Goal: Find specific page/section: Find specific page/section

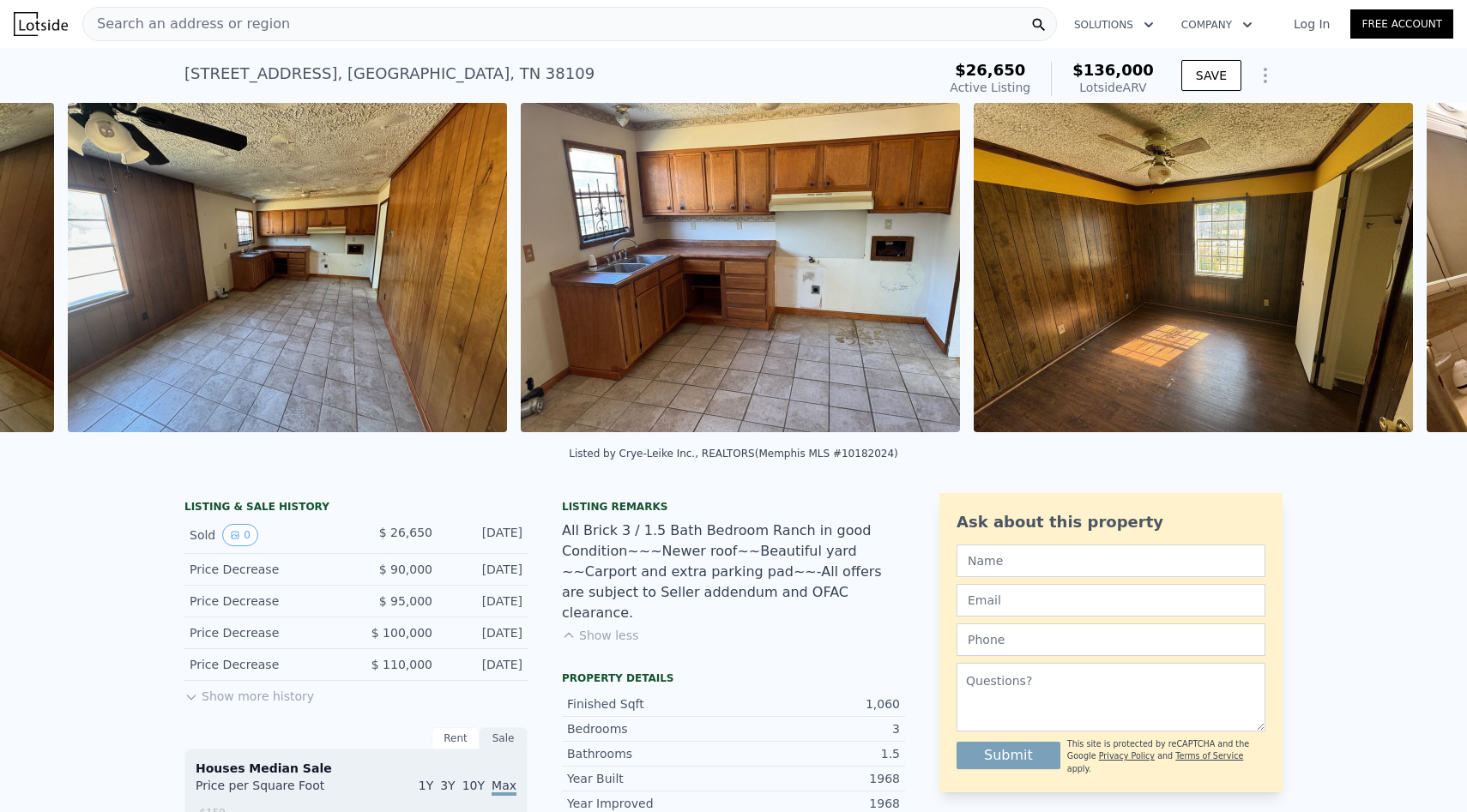
scroll to position [0, 2416]
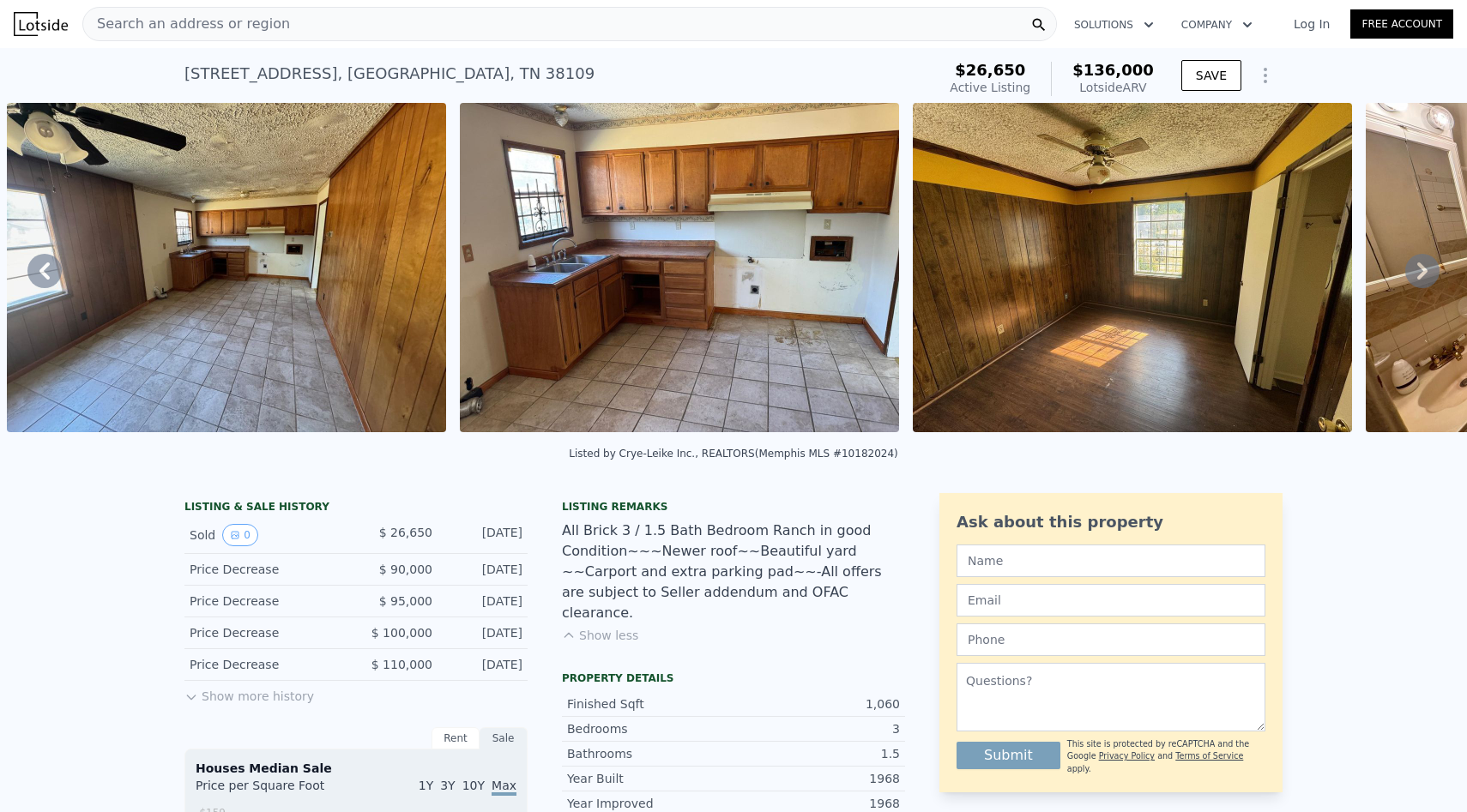
click at [241, 24] on span "Search an address or region" at bounding box center [186, 24] width 207 height 21
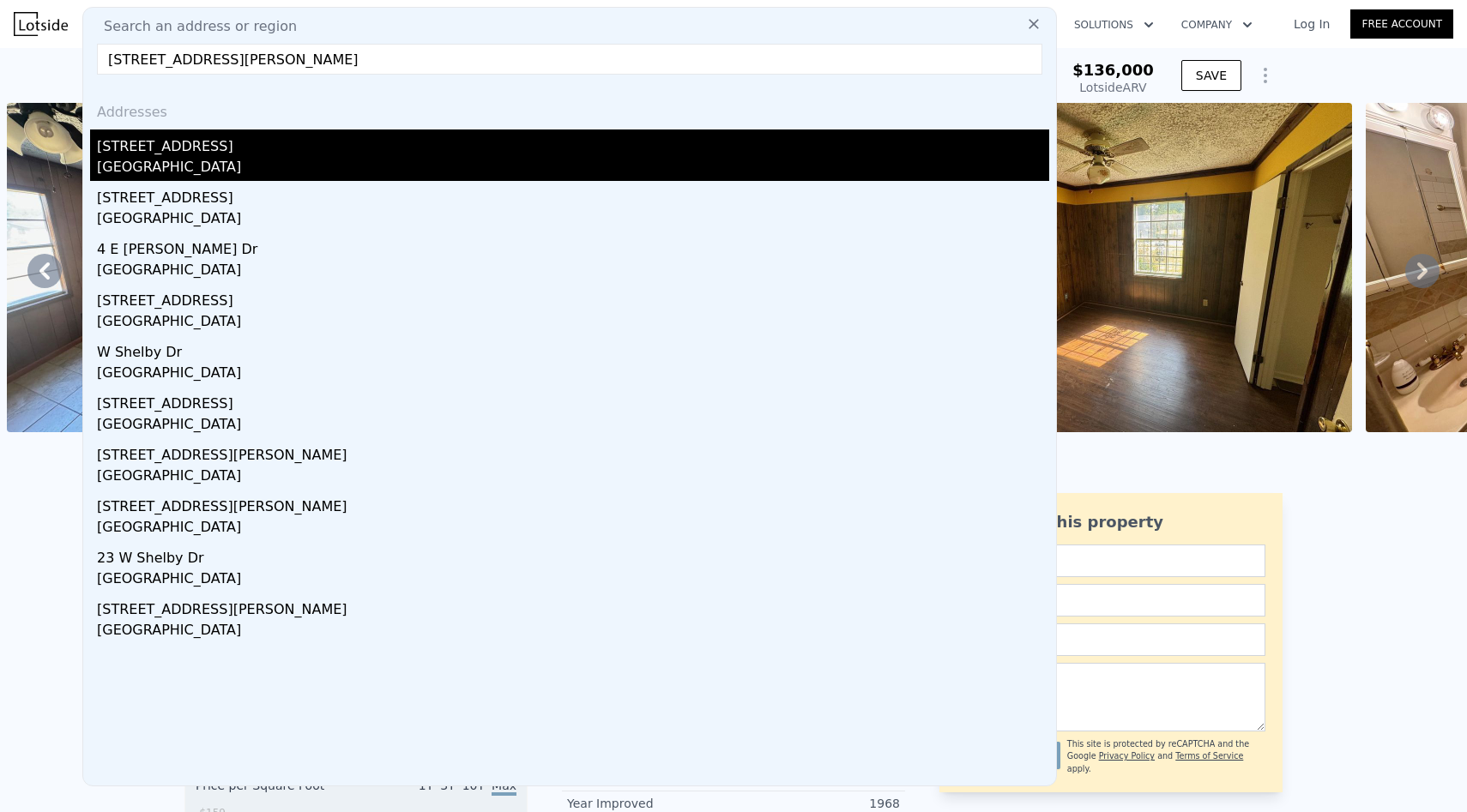
type input "[STREET_ADDRESS][PERSON_NAME]"
click at [215, 145] on div "[STREET_ADDRESS]" at bounding box center [573, 143] width 952 height 27
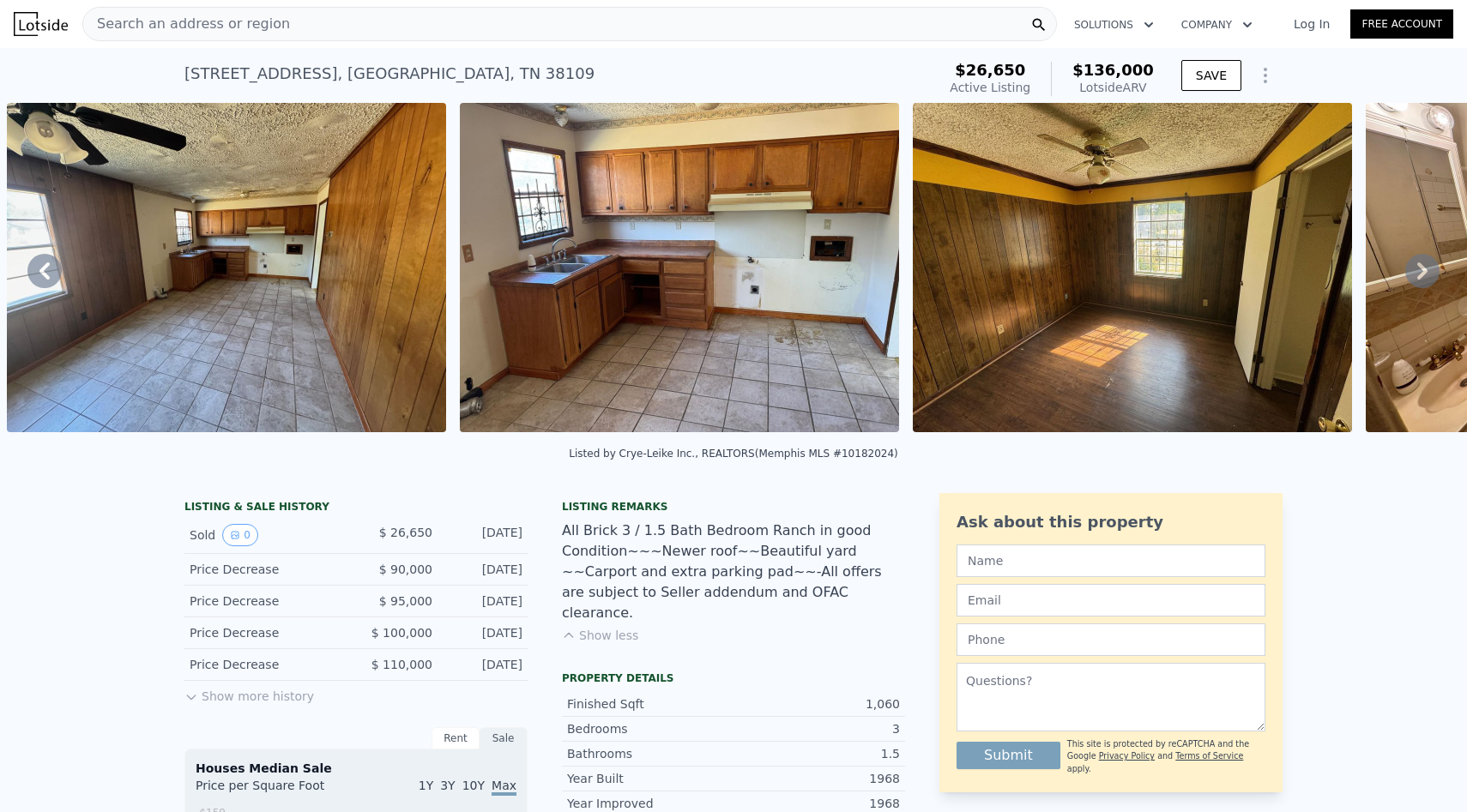
scroll to position [0, 7]
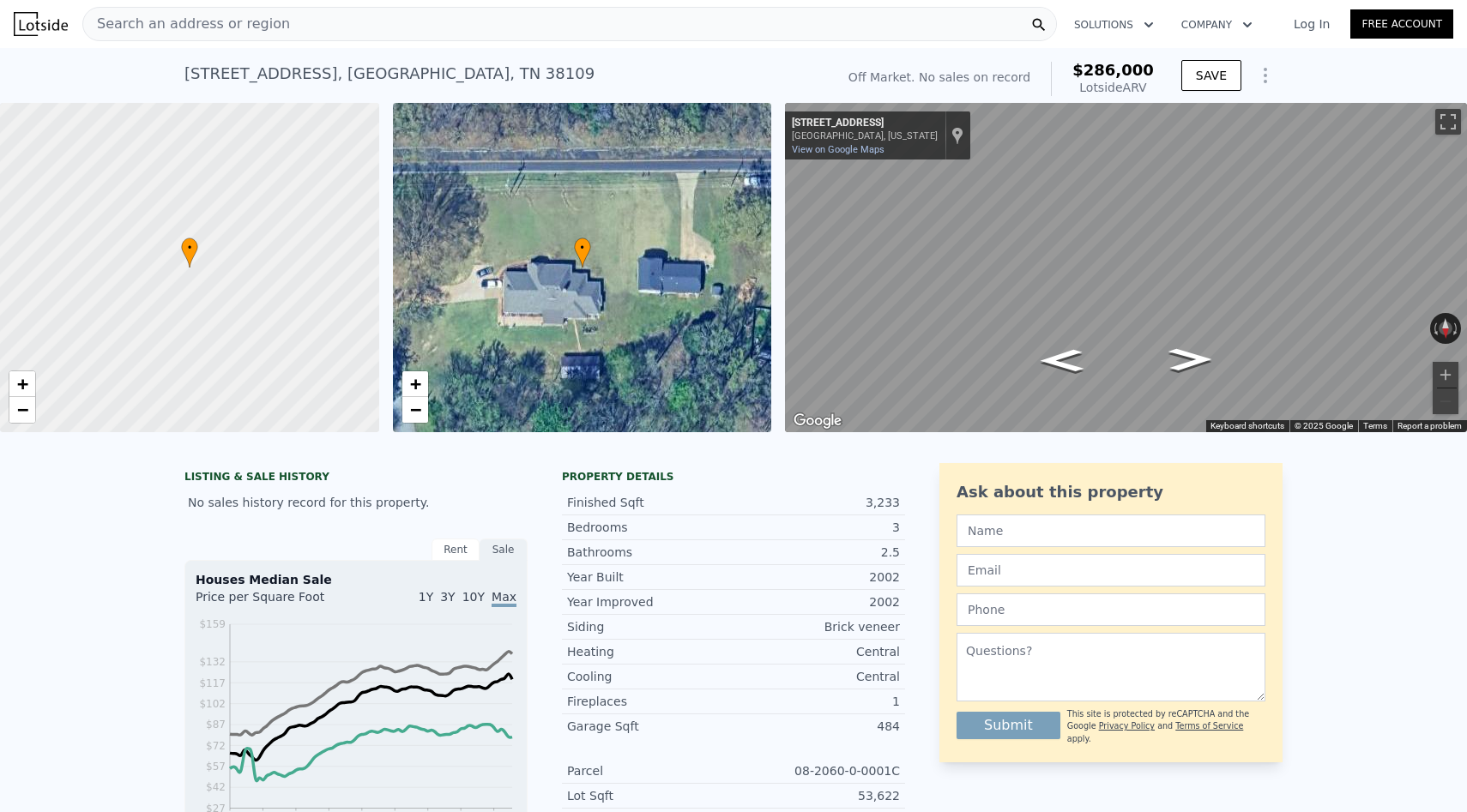
click at [311, 23] on div "Search an address or region" at bounding box center [570, 24] width 975 height 34
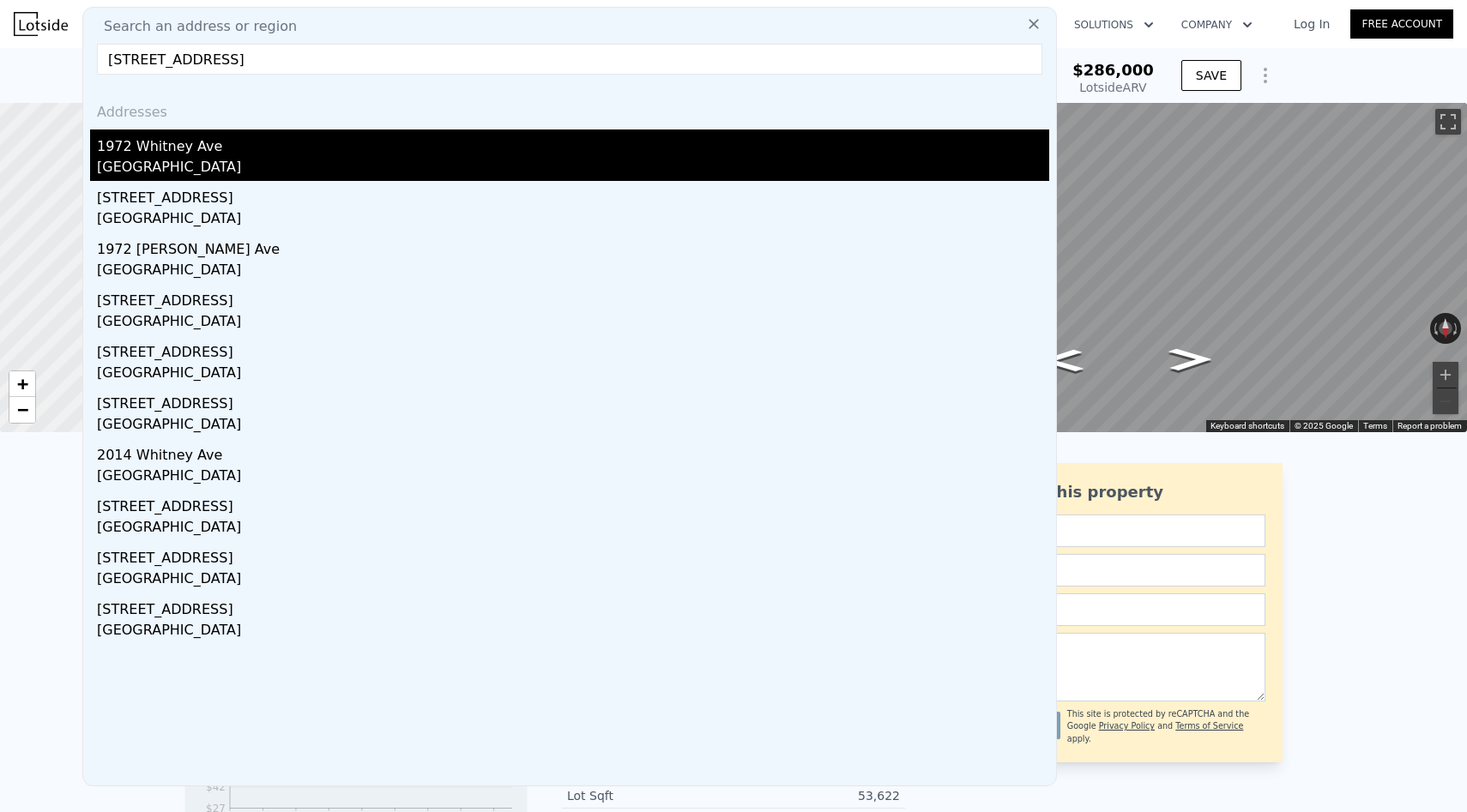
type input "[STREET_ADDRESS]"
click at [228, 153] on div "1972 Whitney Ave" at bounding box center [573, 143] width 952 height 27
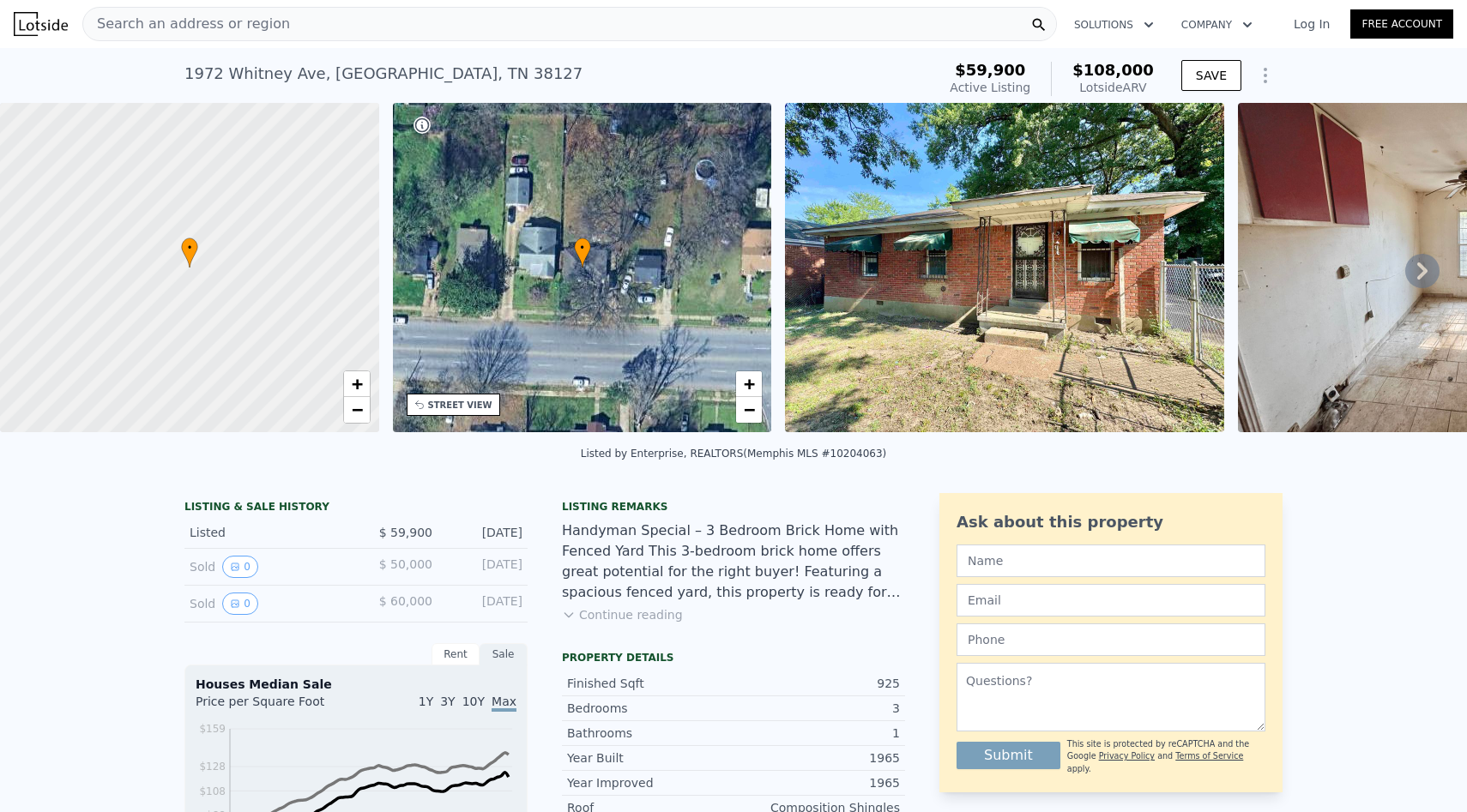
click at [631, 613] on button "Continue reading" at bounding box center [622, 614] width 121 height 17
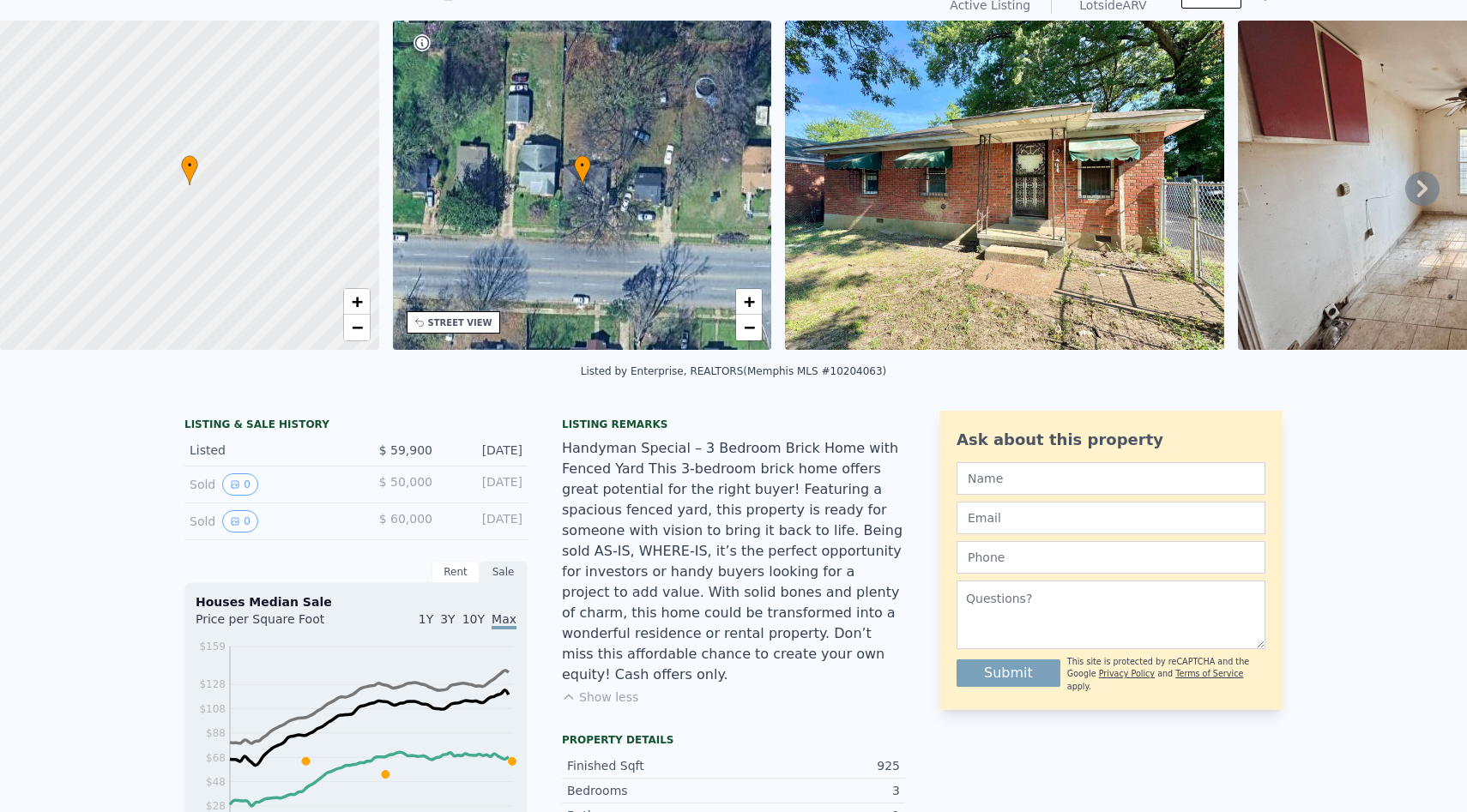
scroll to position [77, 0]
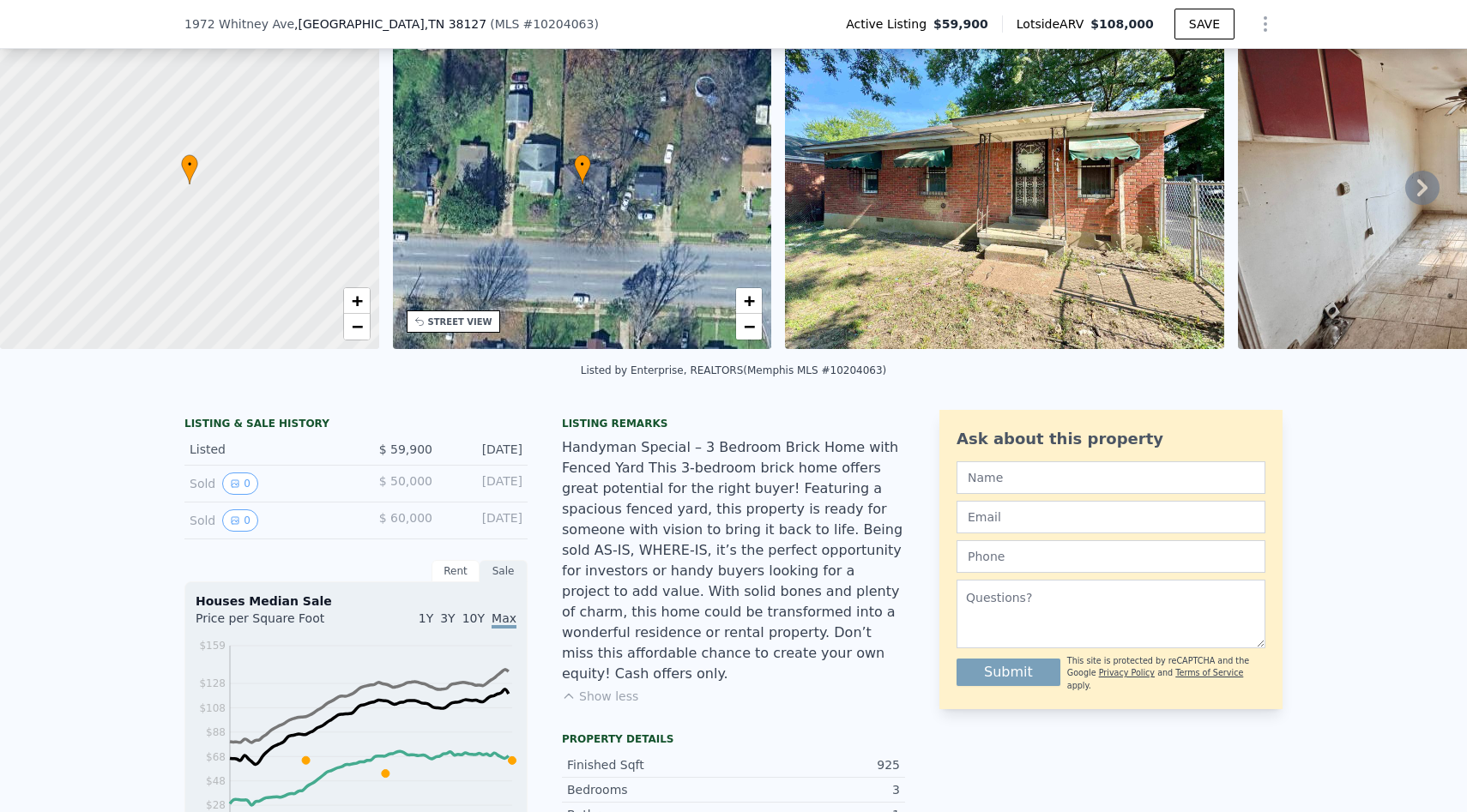
click at [1426, 180] on icon at bounding box center [1422, 187] width 34 height 34
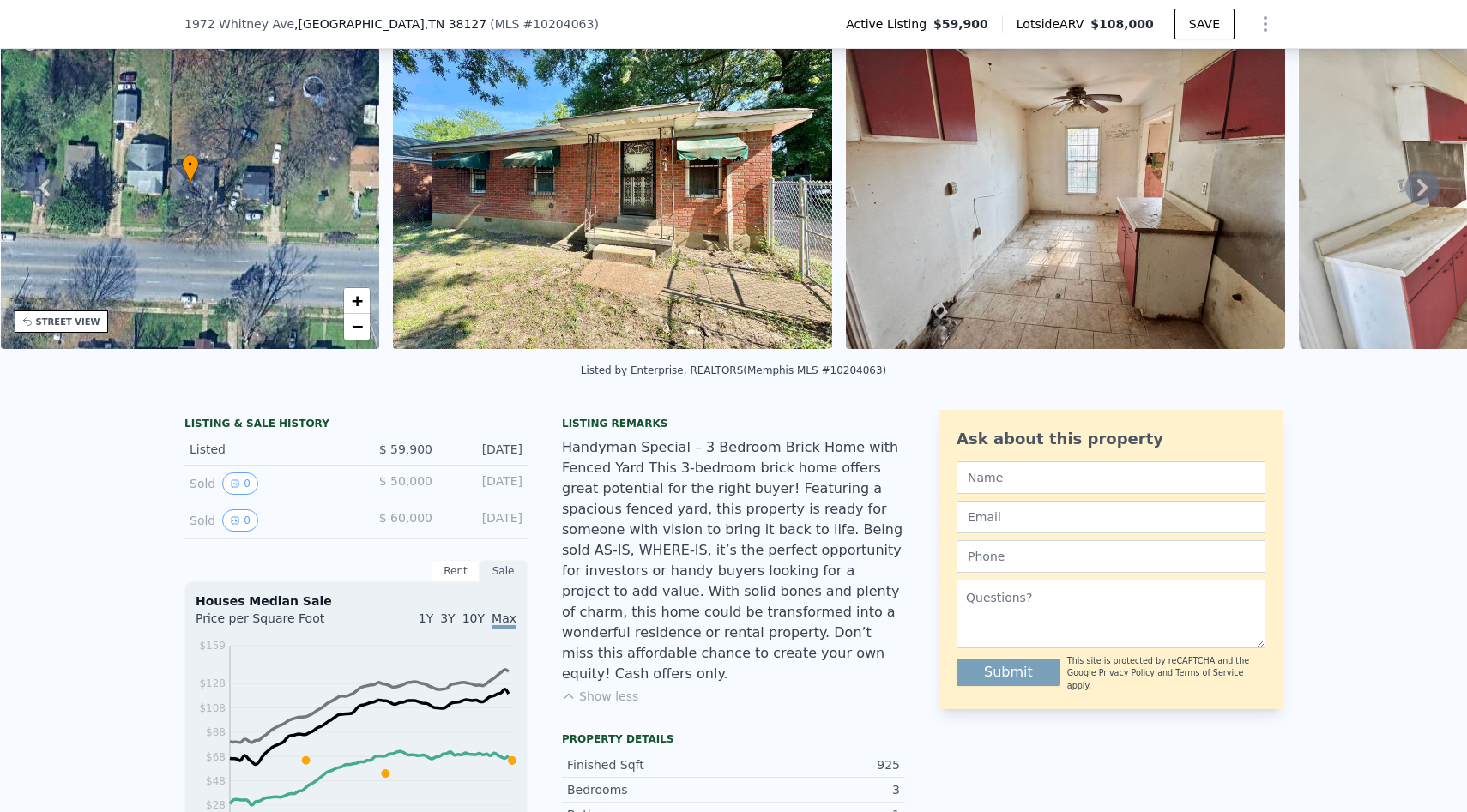
click at [1426, 180] on icon at bounding box center [1422, 187] width 34 height 34
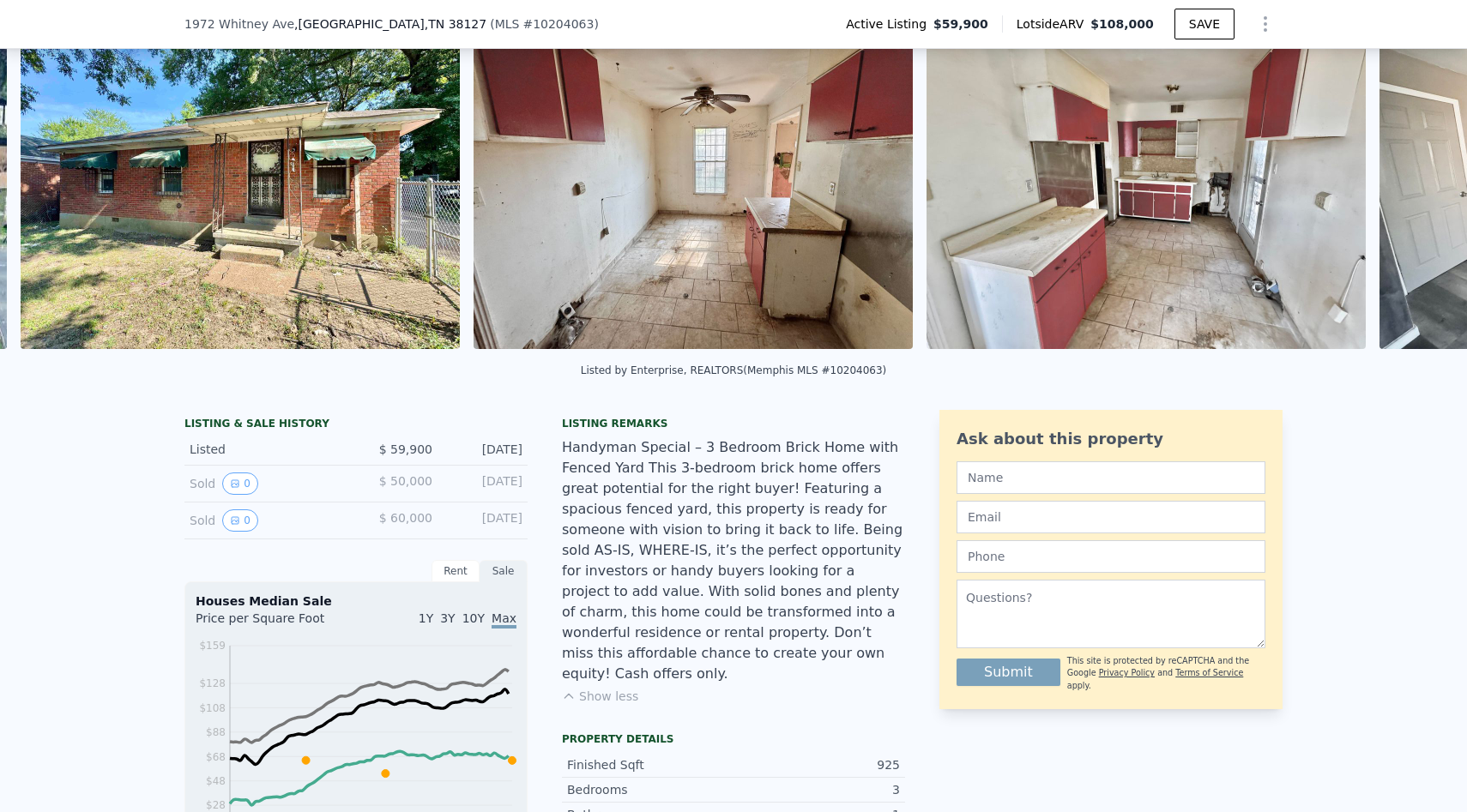
scroll to position [0, 785]
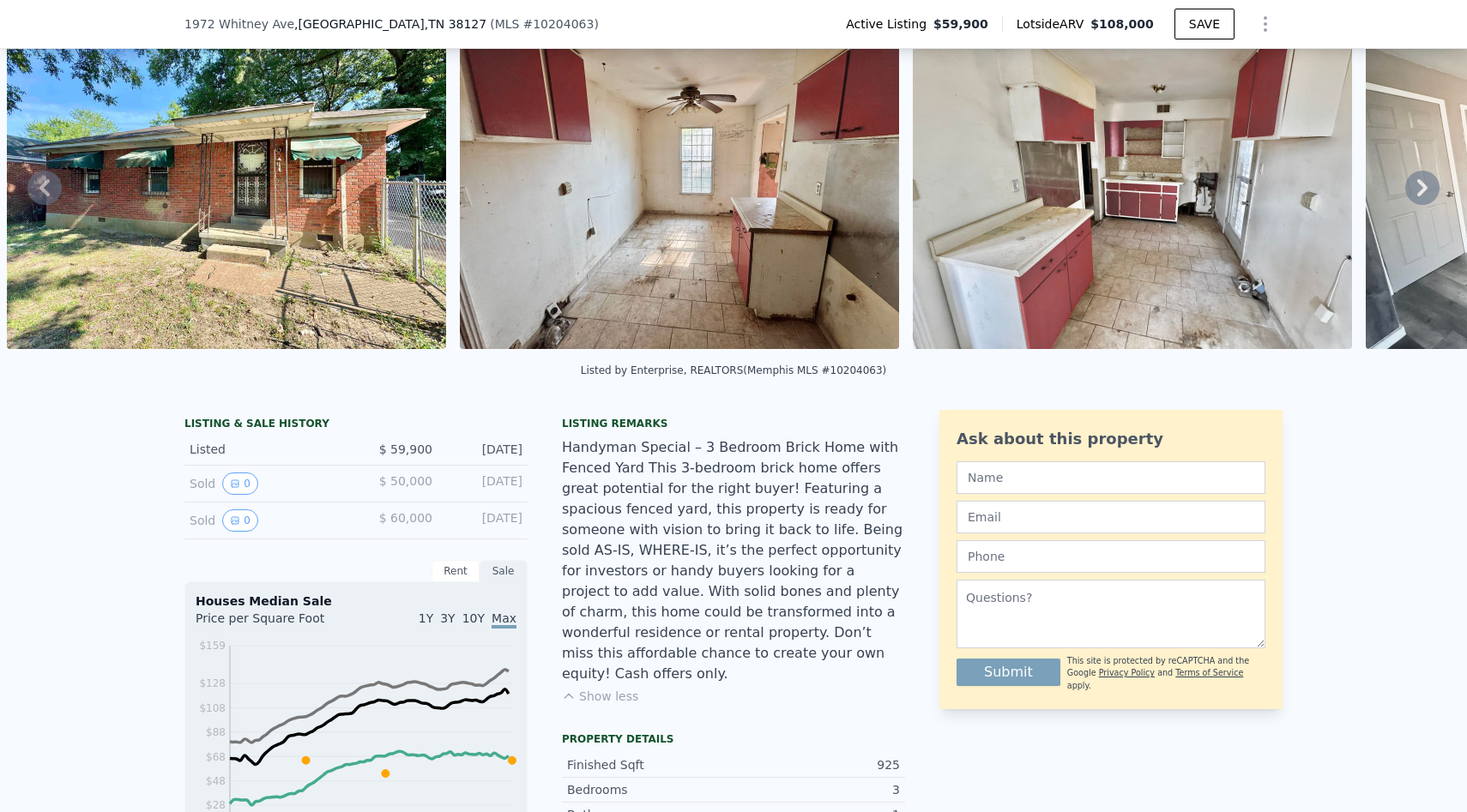
click at [1426, 180] on icon at bounding box center [1422, 187] width 34 height 34
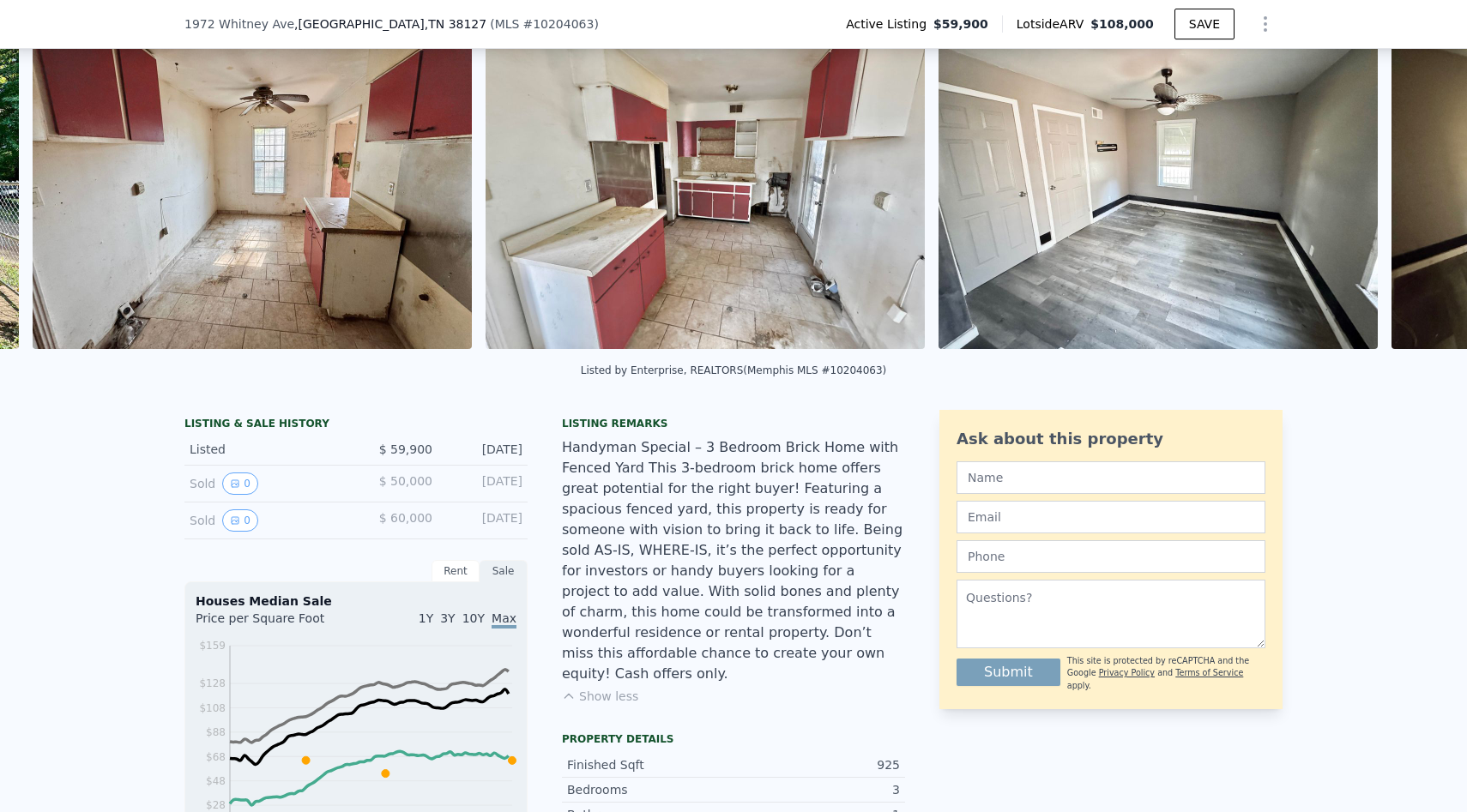
scroll to position [0, 1237]
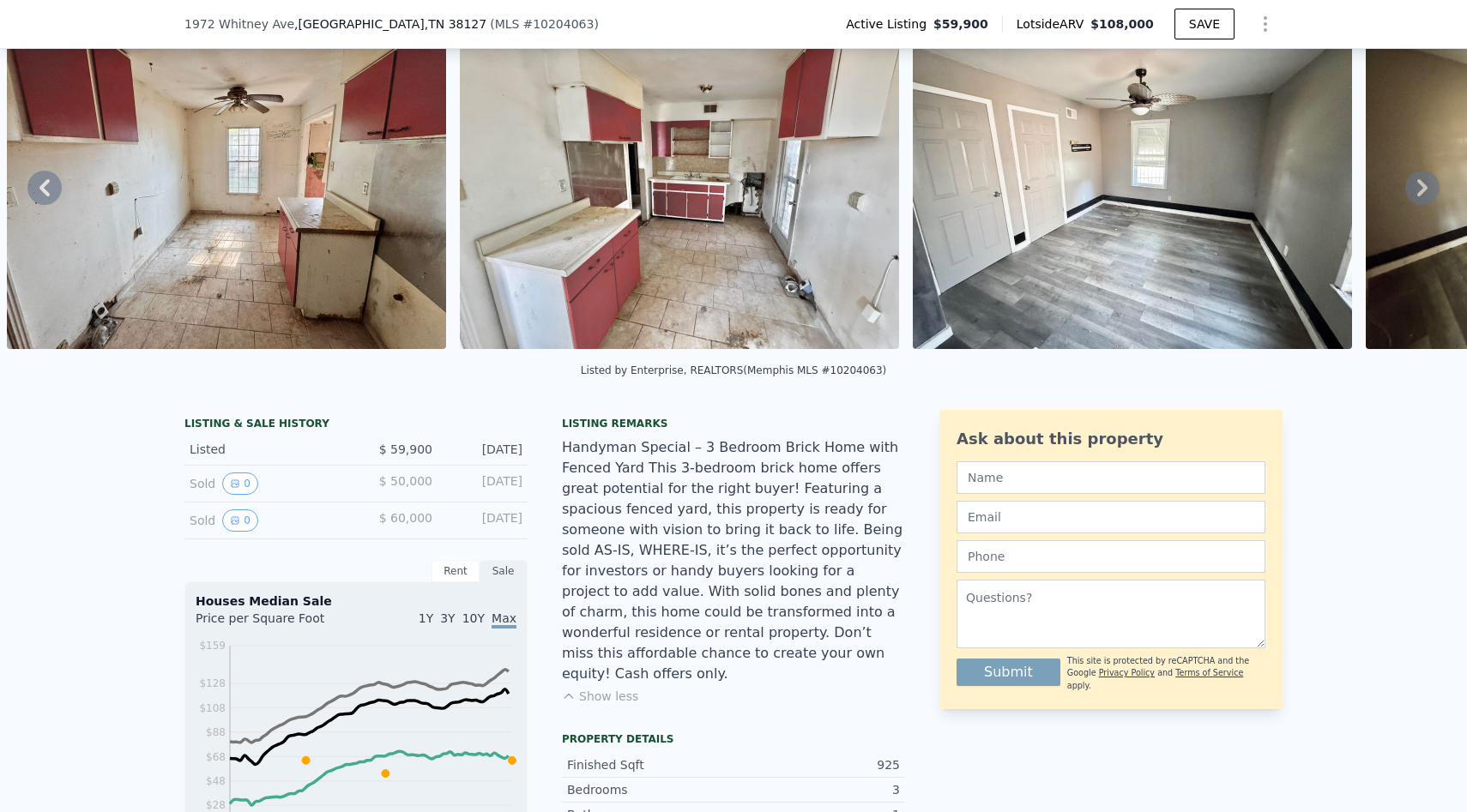
click at [1425, 181] on icon at bounding box center [1422, 187] width 34 height 34
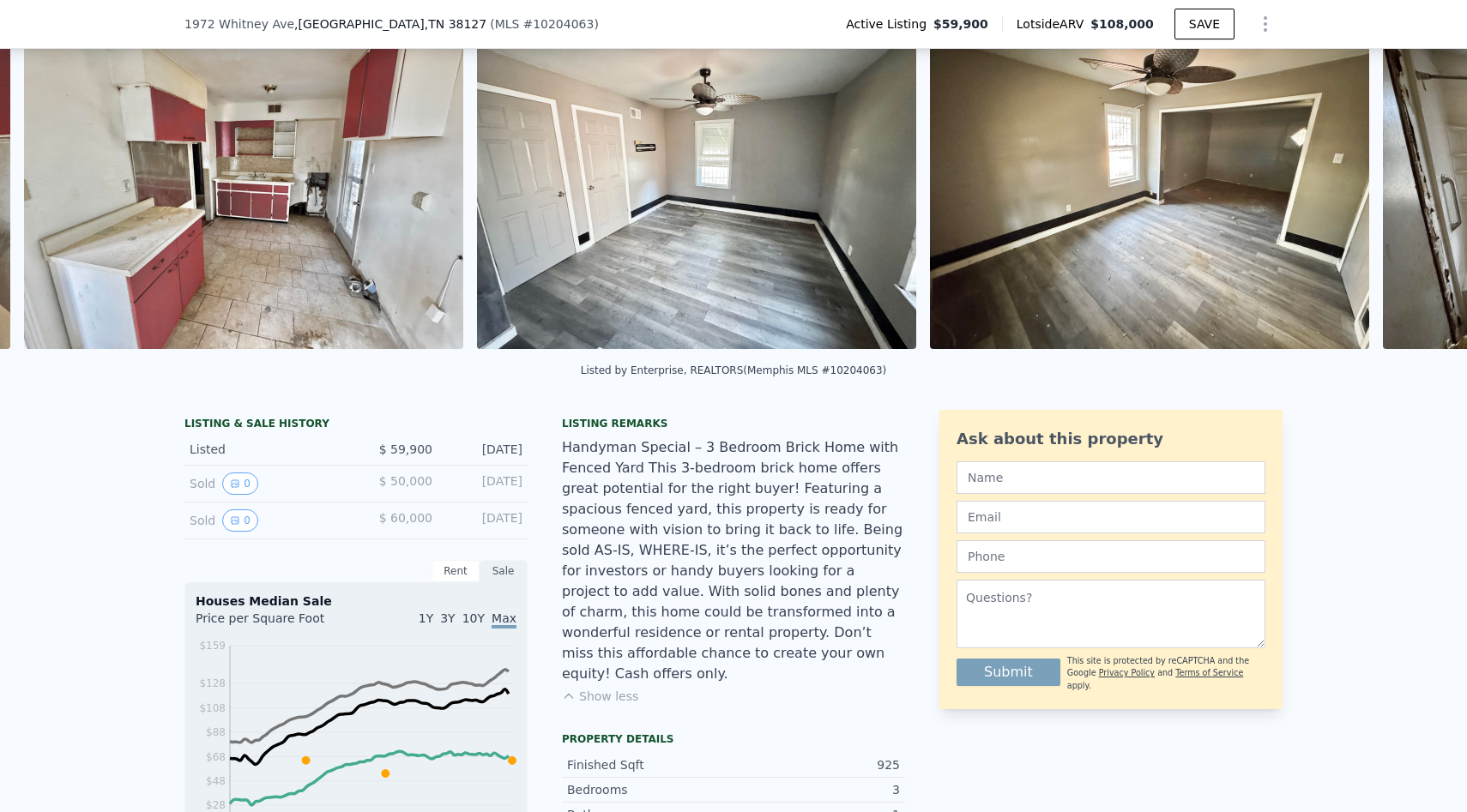
scroll to position [0, 1691]
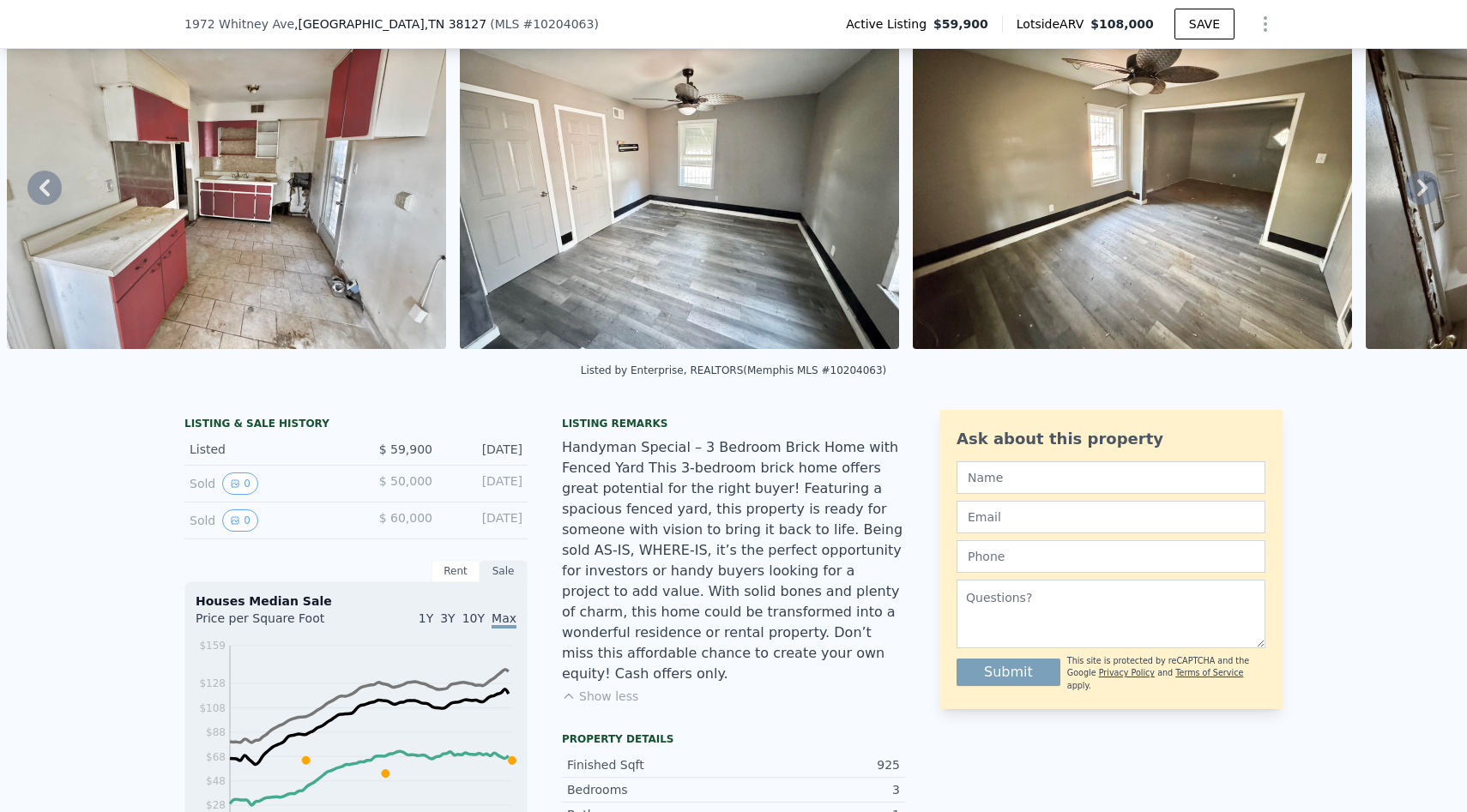
click at [1425, 181] on icon at bounding box center [1422, 187] width 34 height 34
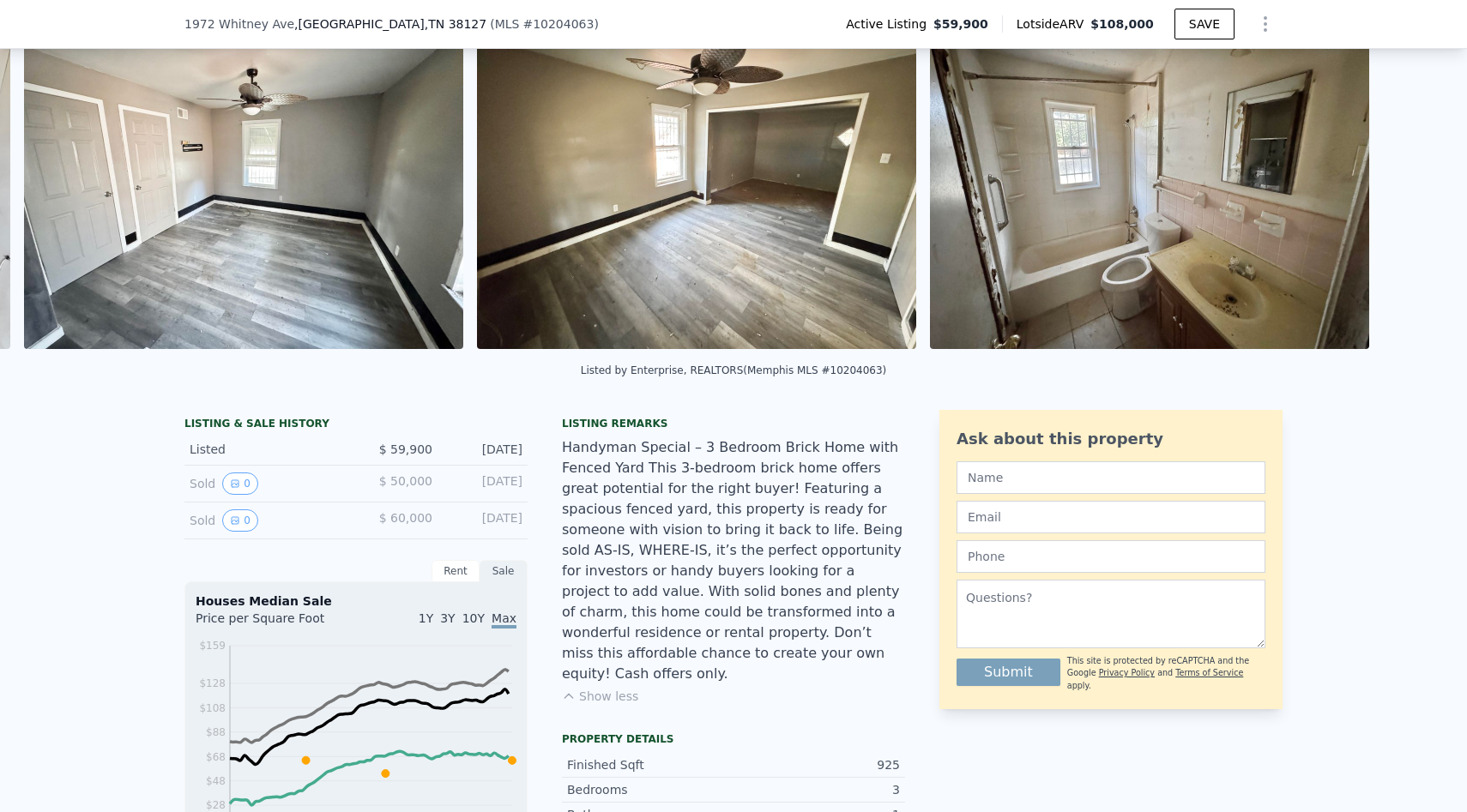
scroll to position [0, 2144]
